Goal: Book appointment/travel/reservation

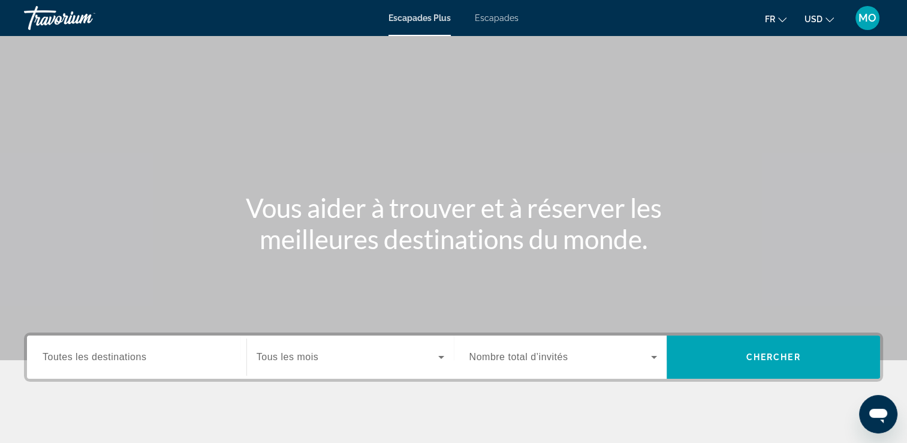
click at [492, 19] on span "Escapades" at bounding box center [497, 18] width 44 height 10
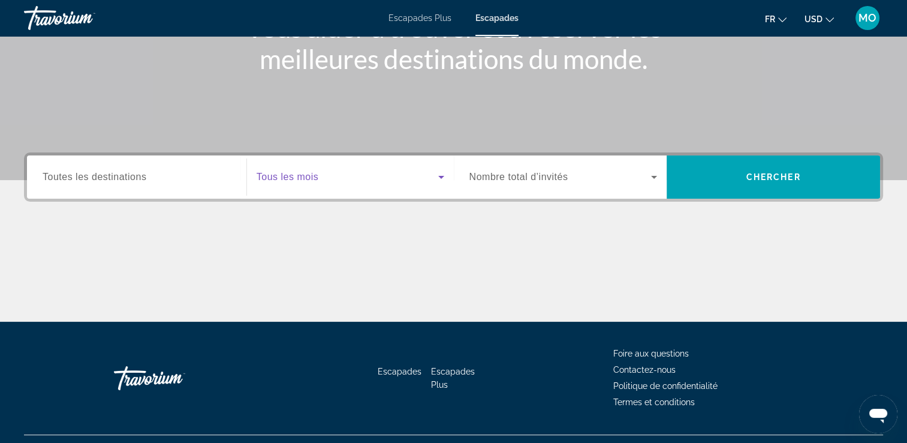
click at [440, 178] on icon "Widget de recherche" at bounding box center [441, 177] width 14 height 14
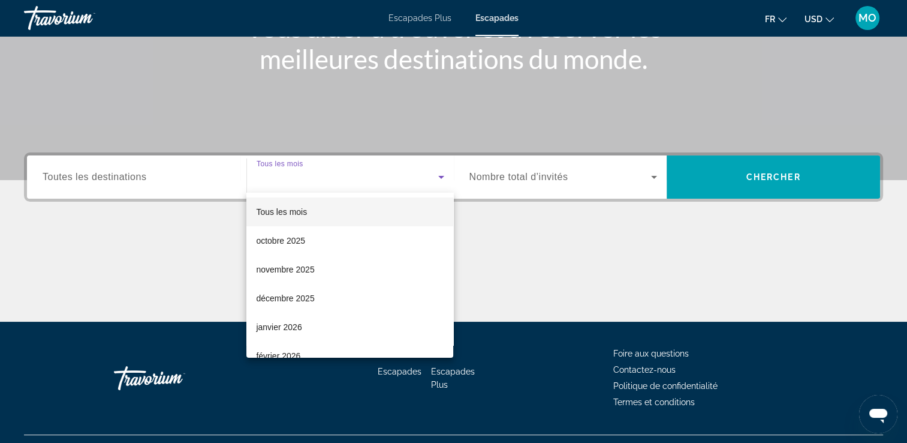
scroll to position [205, 0]
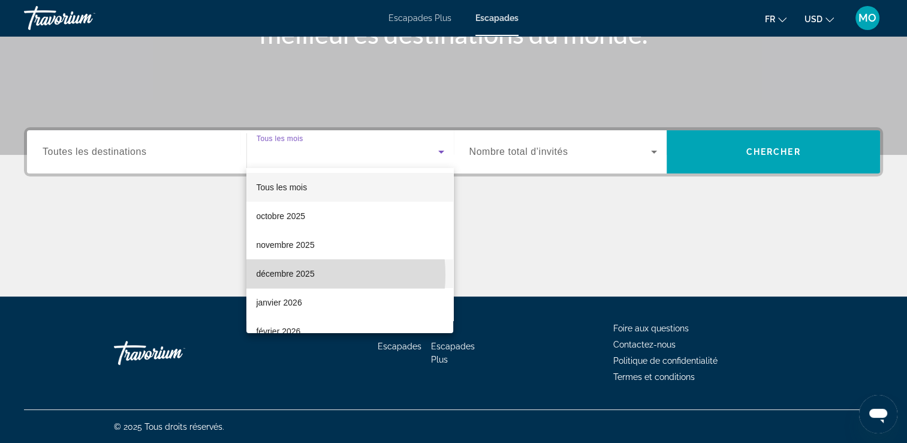
click at [299, 275] on font "décembre 2025" at bounding box center [285, 274] width 58 height 10
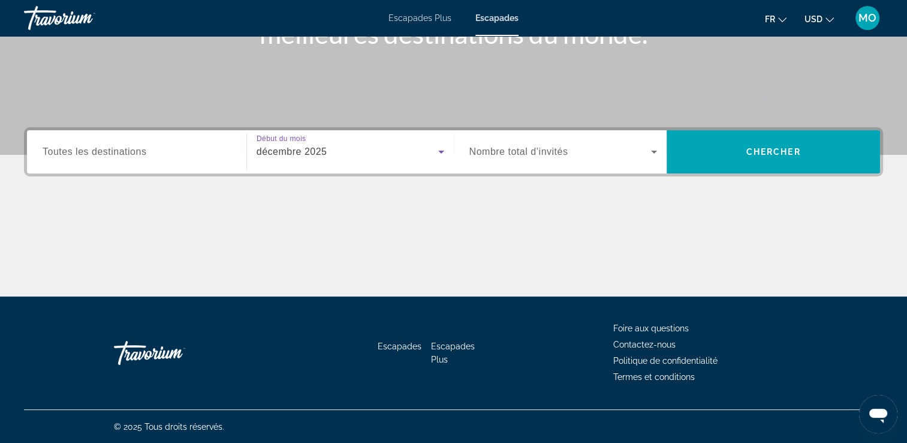
click at [653, 152] on icon "Widget de recherche" at bounding box center [654, 152] width 14 height 14
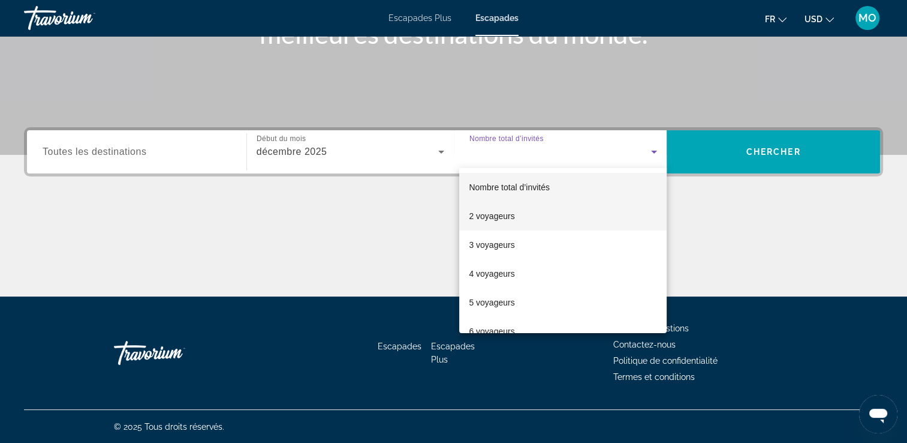
click at [500, 215] on font "2 voyageurs" at bounding box center [492, 216] width 46 height 10
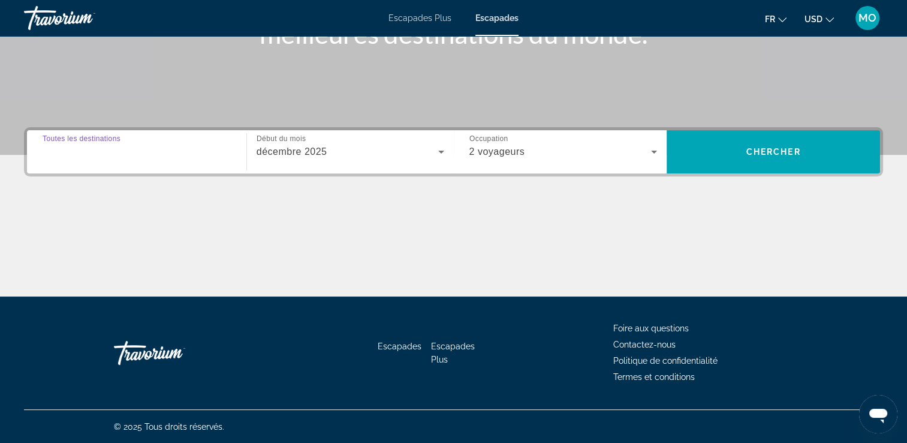
click at [219, 155] on input "Destination Toutes les destinations" at bounding box center [137, 152] width 188 height 14
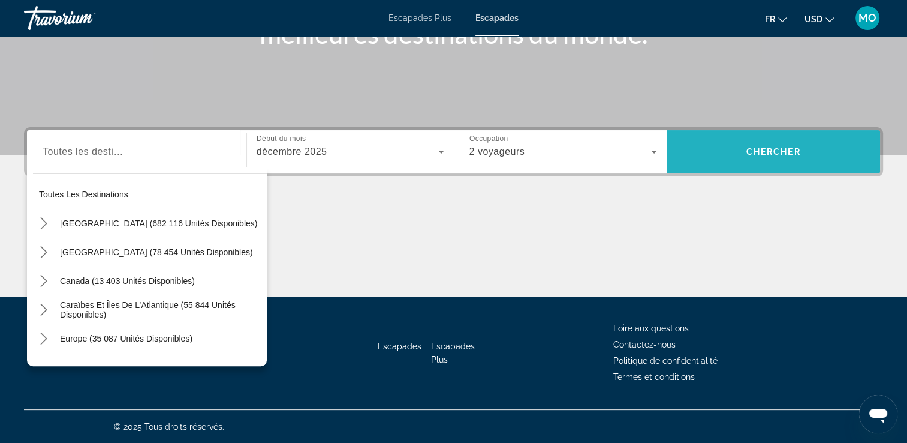
click at [782, 151] on span "Chercher" at bounding box center [774, 152] width 55 height 10
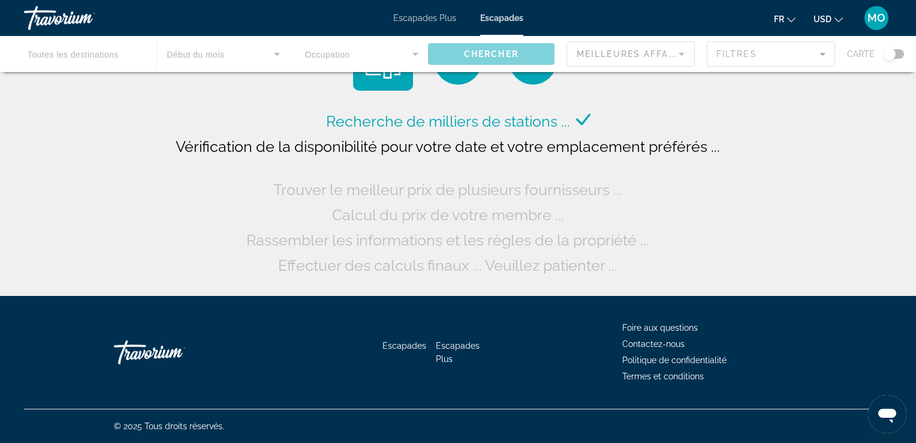
click at [837, 18] on icon "Changer de devise" at bounding box center [839, 20] width 8 height 8
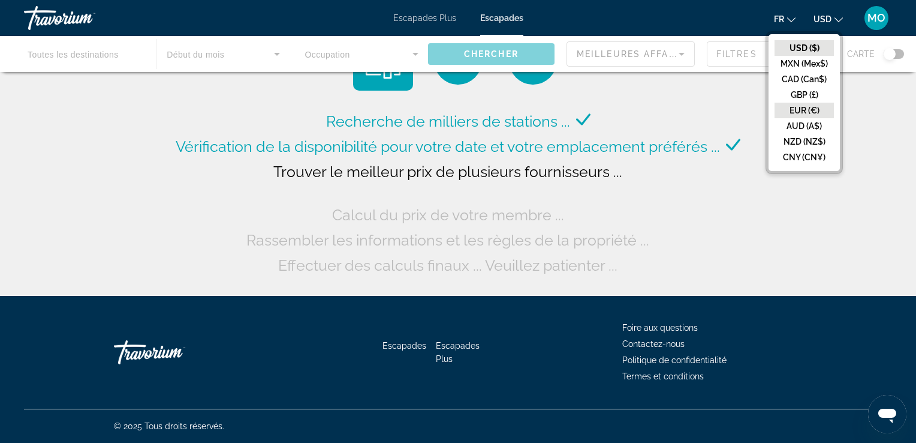
click at [804, 110] on button "EUR (€)" at bounding box center [804, 111] width 59 height 16
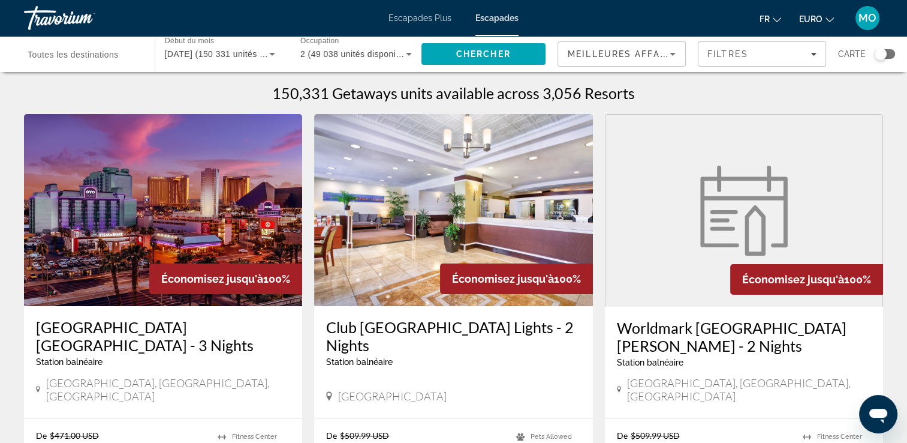
click at [672, 53] on icon "Trier par" at bounding box center [673, 54] width 6 height 3
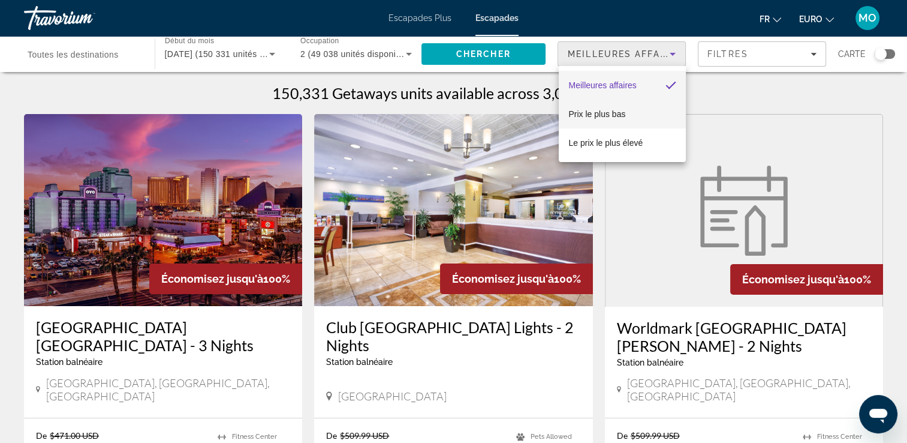
click at [616, 115] on span "Prix le plus bas" at bounding box center [597, 114] width 57 height 10
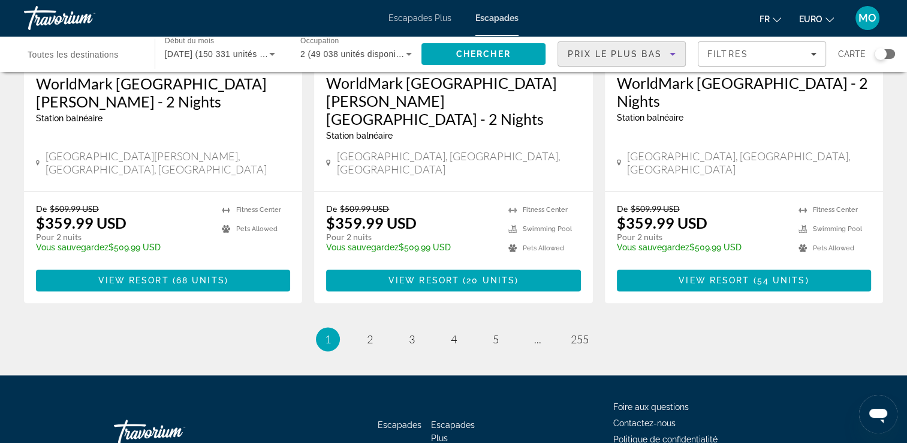
scroll to position [1569, 0]
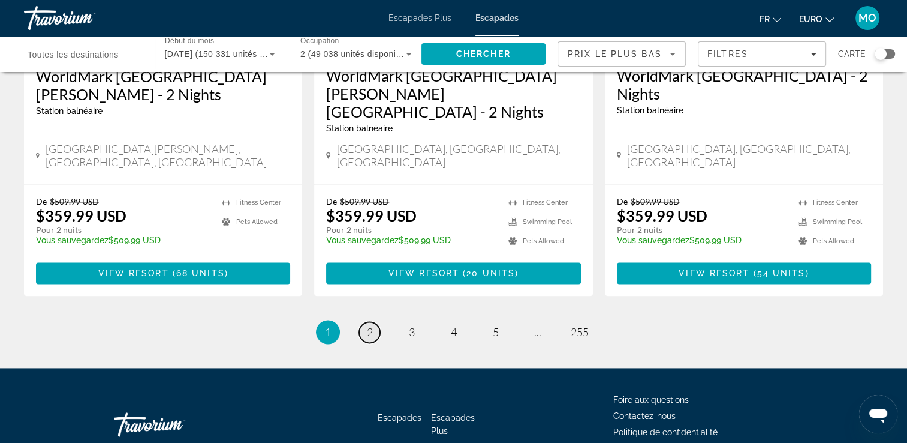
click at [368, 325] on span "2" at bounding box center [370, 331] width 6 height 13
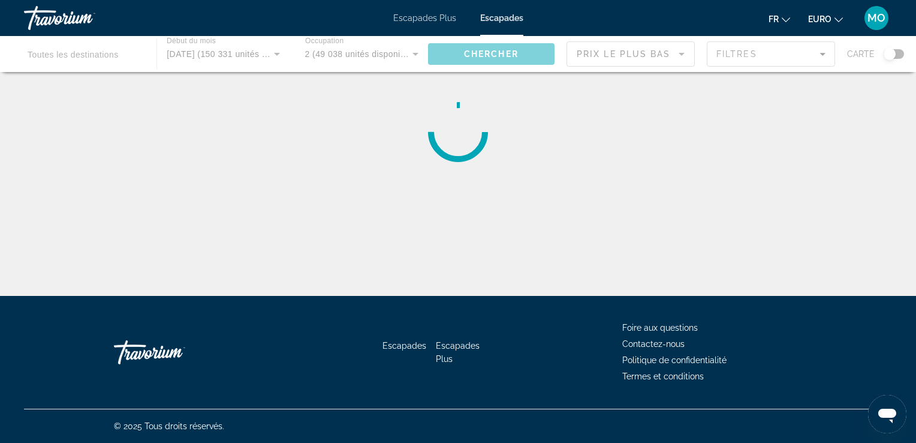
click at [118, 56] on div "Contenu principal" at bounding box center [458, 54] width 916 height 36
click at [447, 345] on span "Escapades Plus" at bounding box center [458, 352] width 44 height 23
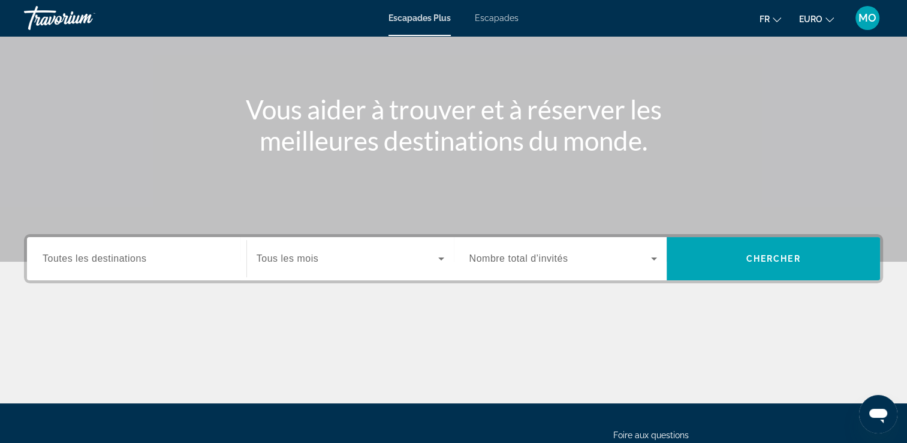
scroll to position [120, 0]
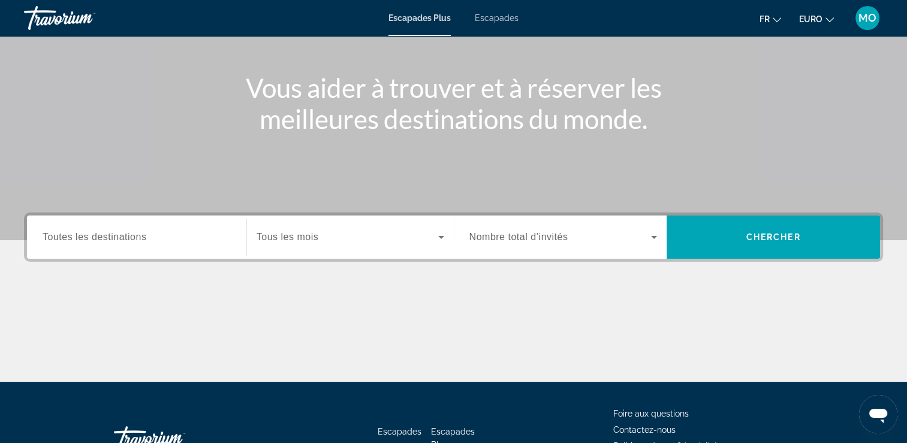
click at [142, 238] on span "Toutes les destinations" at bounding box center [95, 236] width 104 height 10
click at [142, 238] on input "Destination Toutes les destinations" at bounding box center [137, 237] width 188 height 14
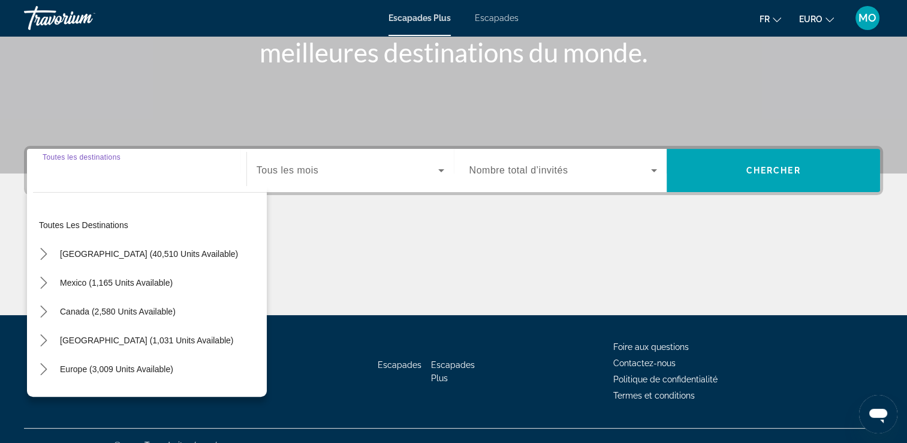
scroll to position [205, 0]
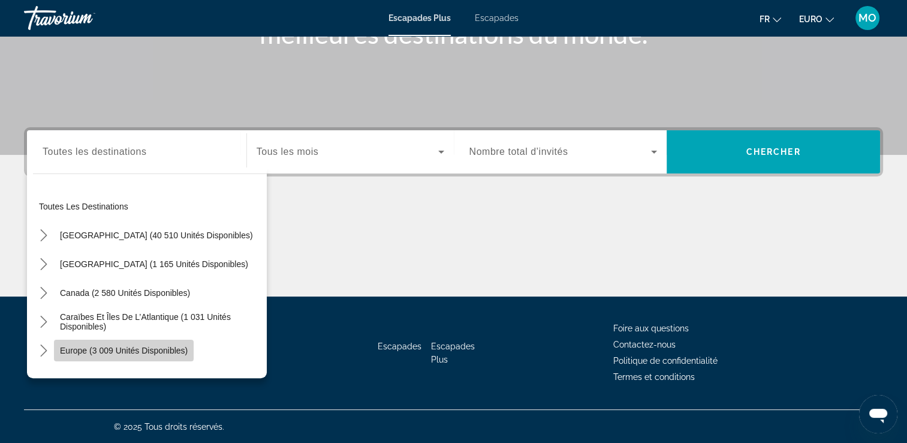
click at [133, 348] on span "Europe (3 009 unités disponibles)" at bounding box center [124, 350] width 128 height 10
type input "**********"
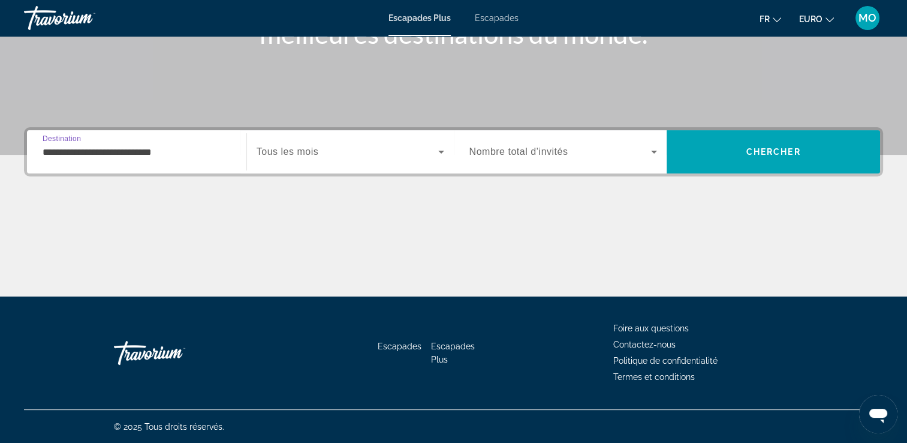
click at [441, 151] on icon "Widget de recherche" at bounding box center [441, 152] width 6 height 3
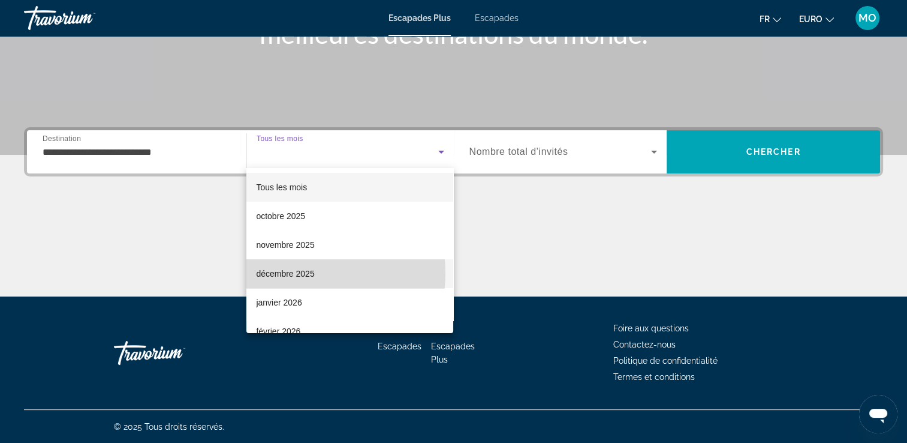
click at [300, 272] on font "décembre 2025" at bounding box center [285, 274] width 58 height 10
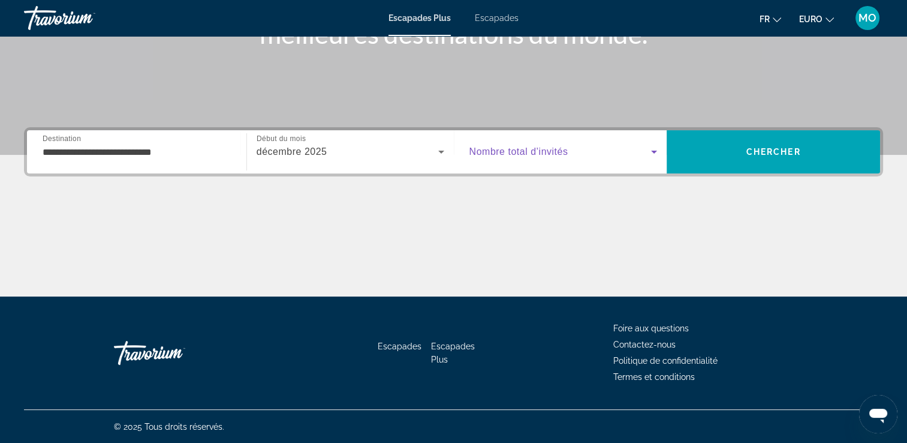
click at [651, 150] on icon "Widget de recherche" at bounding box center [654, 152] width 14 height 14
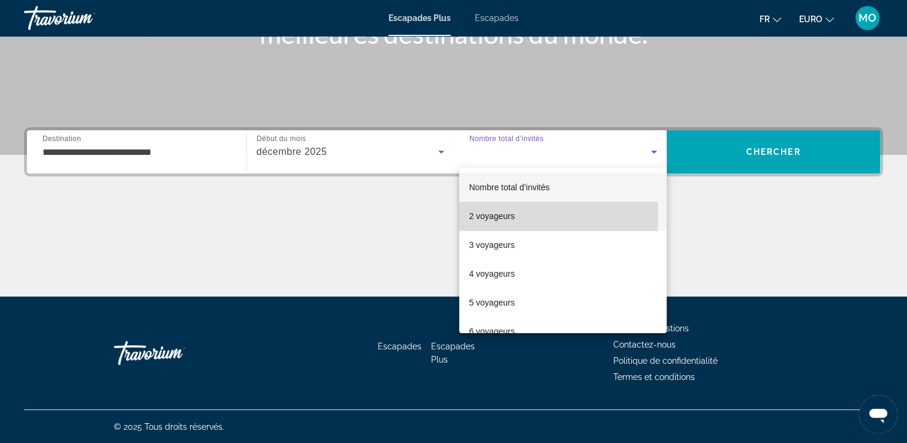
click at [512, 216] on font "2 voyageurs" at bounding box center [492, 216] width 46 height 10
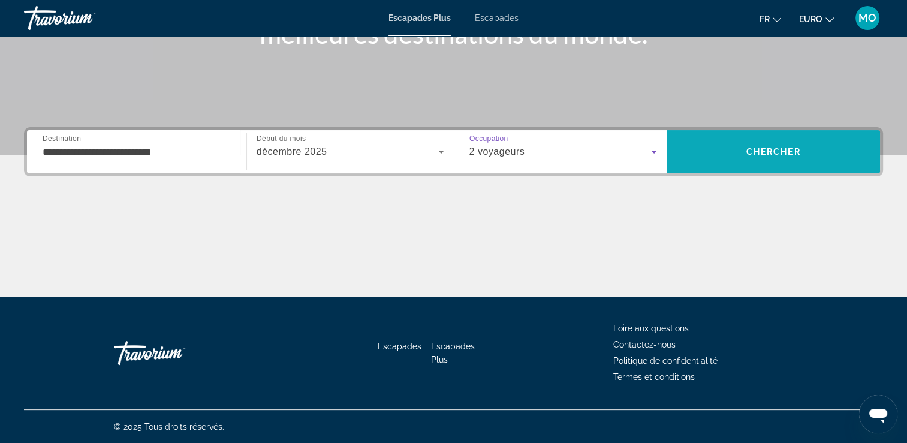
click at [727, 154] on span "Rechercher" at bounding box center [773, 151] width 213 height 29
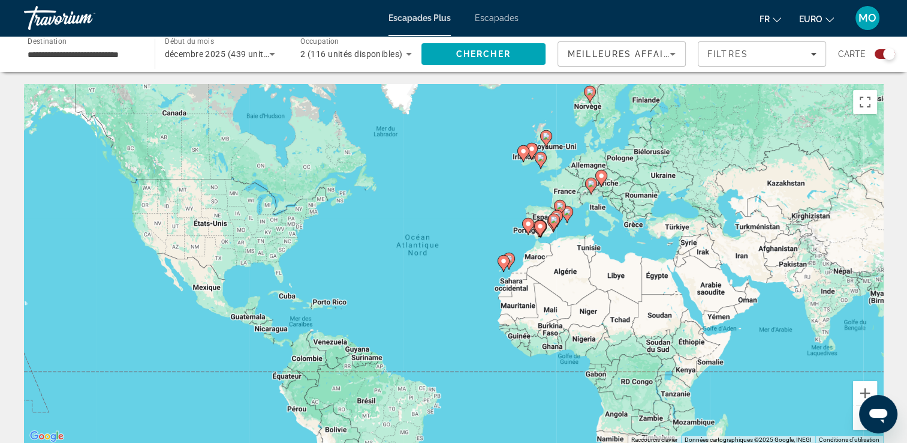
click at [590, 184] on image "Contenu principal" at bounding box center [591, 183] width 7 height 7
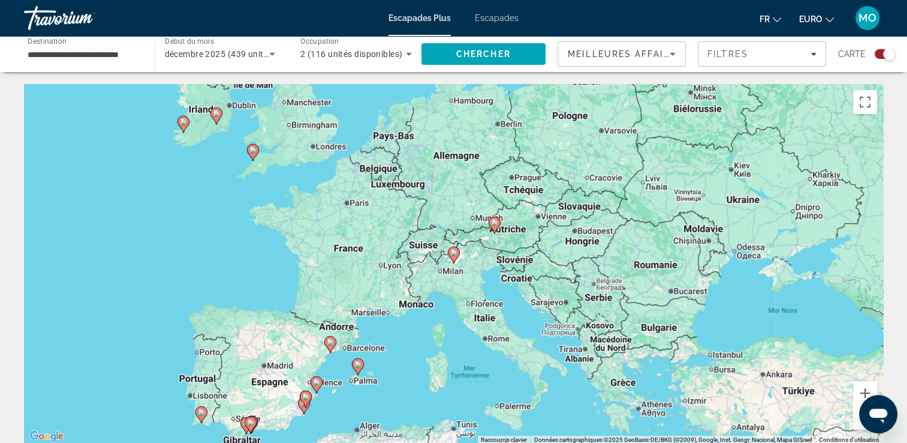
click at [453, 254] on image "Contenu principal" at bounding box center [453, 252] width 7 height 7
type input "**********"
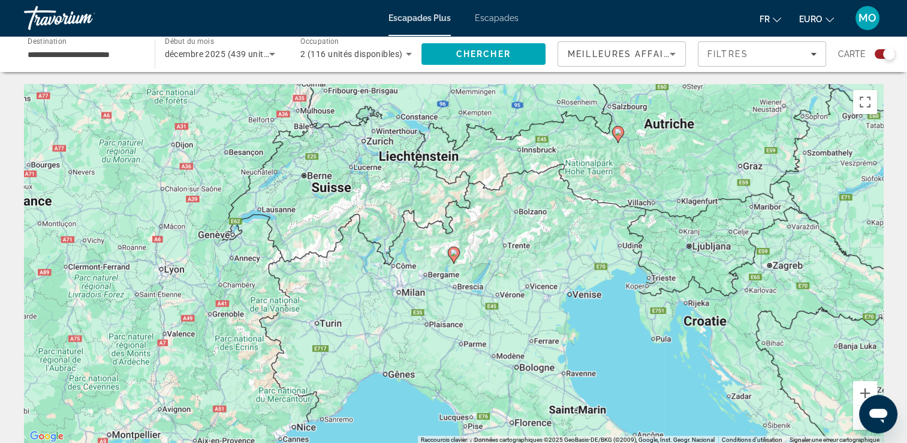
click at [453, 252] on image "Contenu principal" at bounding box center [453, 252] width 7 height 7
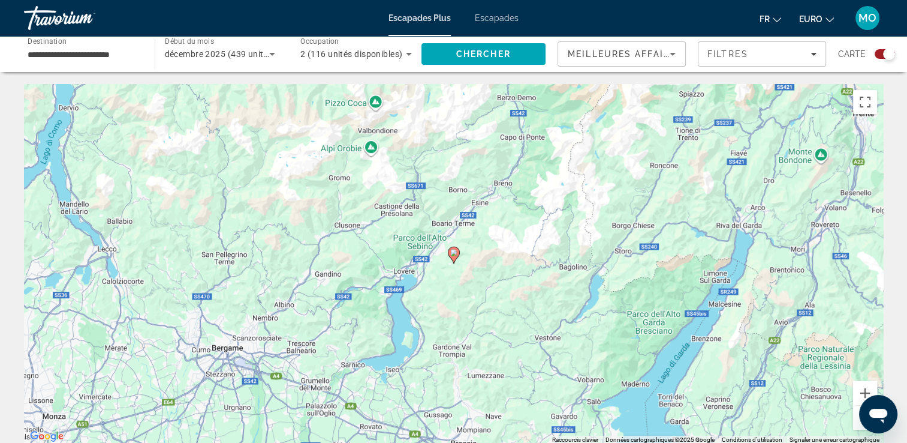
click at [453, 251] on image "Contenu principal" at bounding box center [453, 252] width 7 height 7
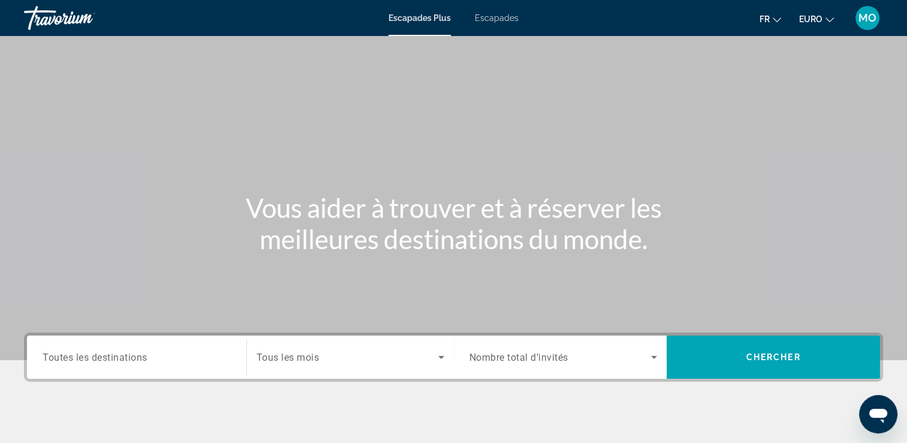
click at [498, 19] on span "Escapades" at bounding box center [497, 18] width 44 height 10
